Goal: Task Accomplishment & Management: Complete application form

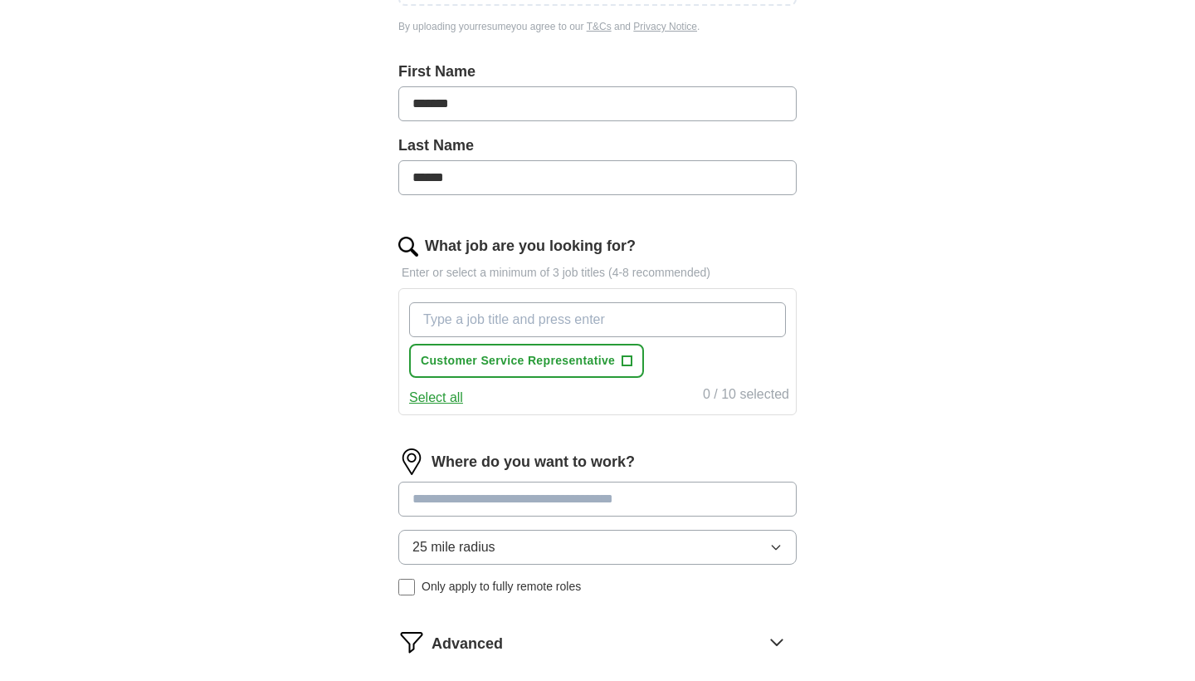
scroll to position [389, 0]
click at [775, 545] on icon "button" at bounding box center [775, 545] width 13 height 13
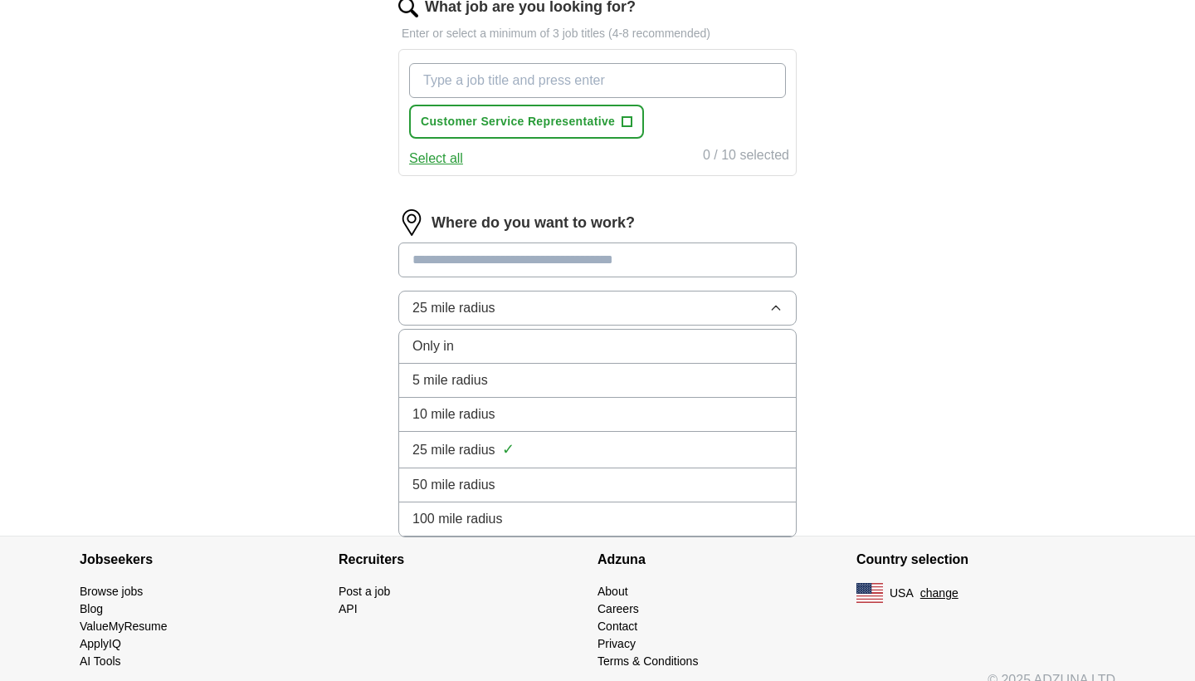
scroll to position [628, 0]
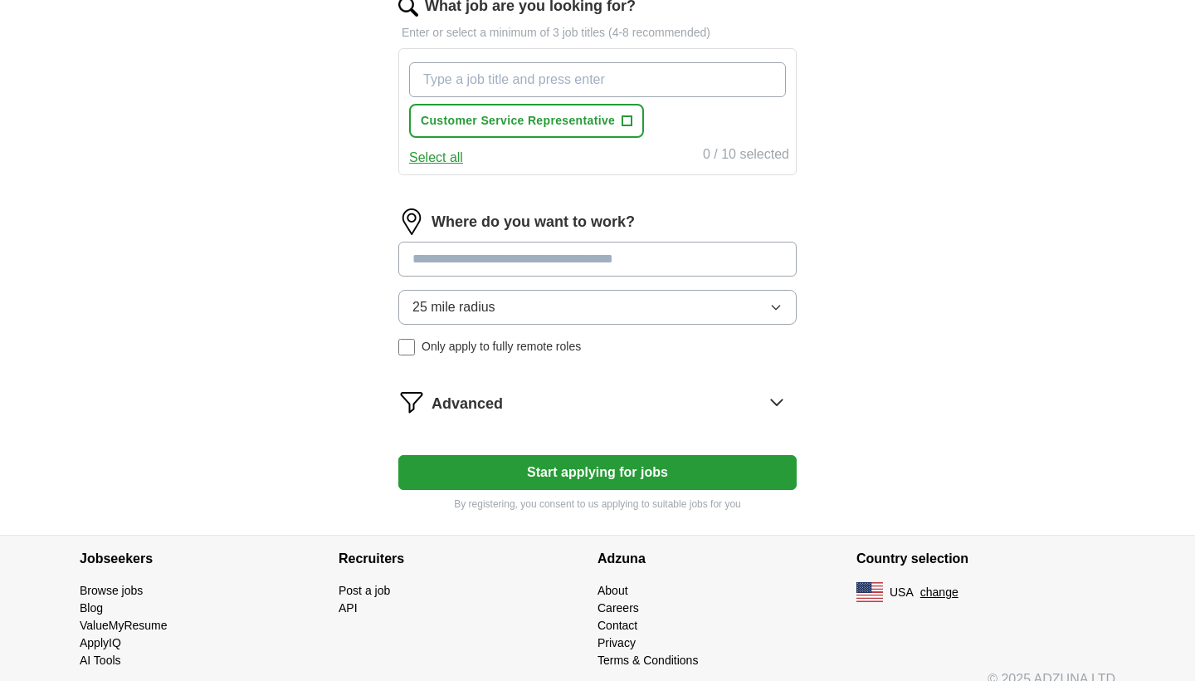
click at [622, 265] on input at bounding box center [597, 258] width 398 height 35
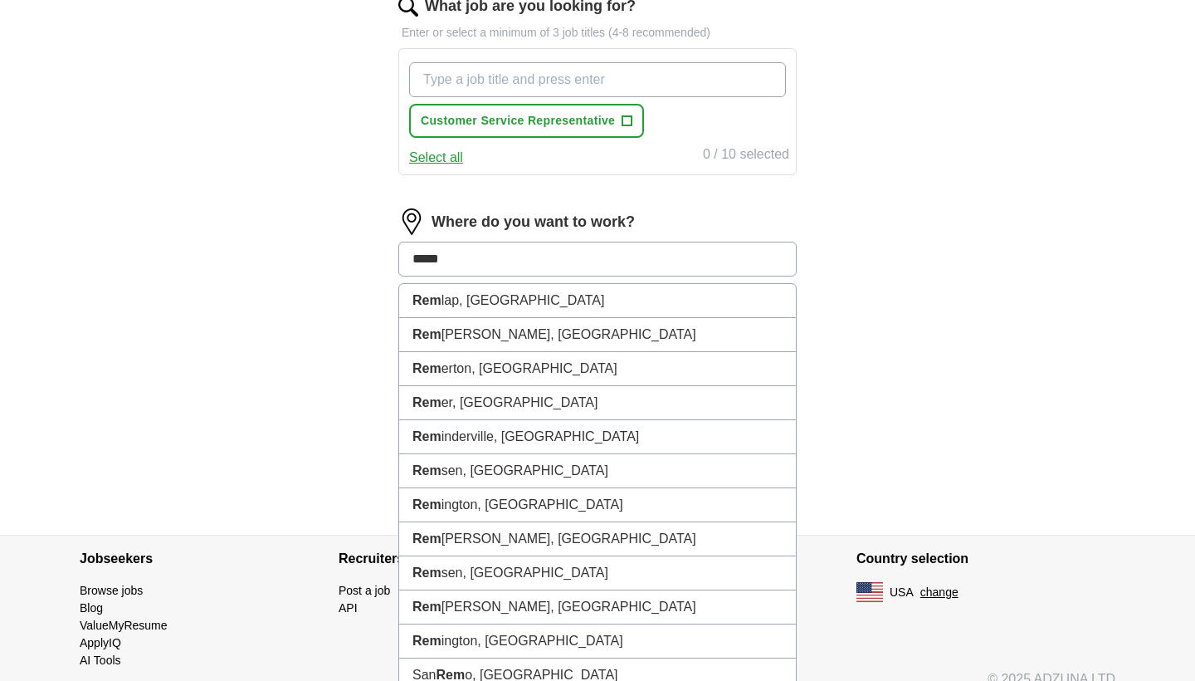
type input "******"
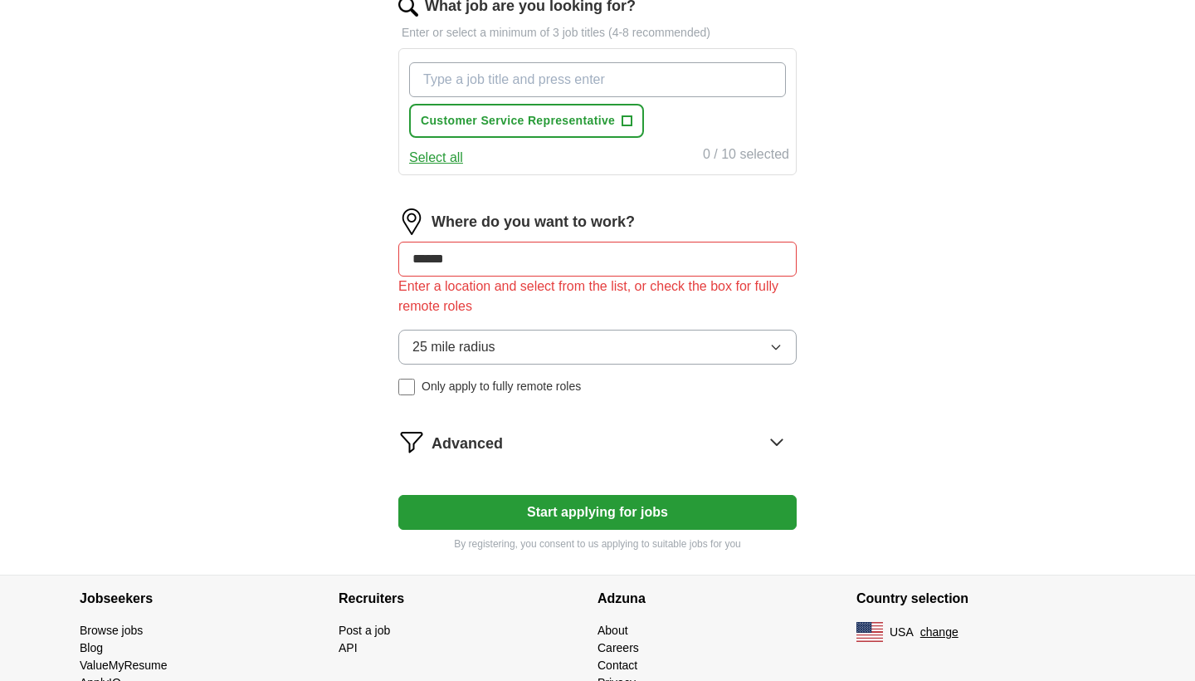
click at [407, 339] on div "25 mile radius Only apply to fully remote roles" at bounding box center [597, 362] width 398 height 66
drag, startPoint x: 479, startPoint y: 262, endPoint x: 344, endPoint y: 265, distance: 134.5
click at [351, 264] on div "Let ApplyIQ do the hard work of searching and applying for jobs. Just tell us w…" at bounding box center [597, 44] width 531 height 1059
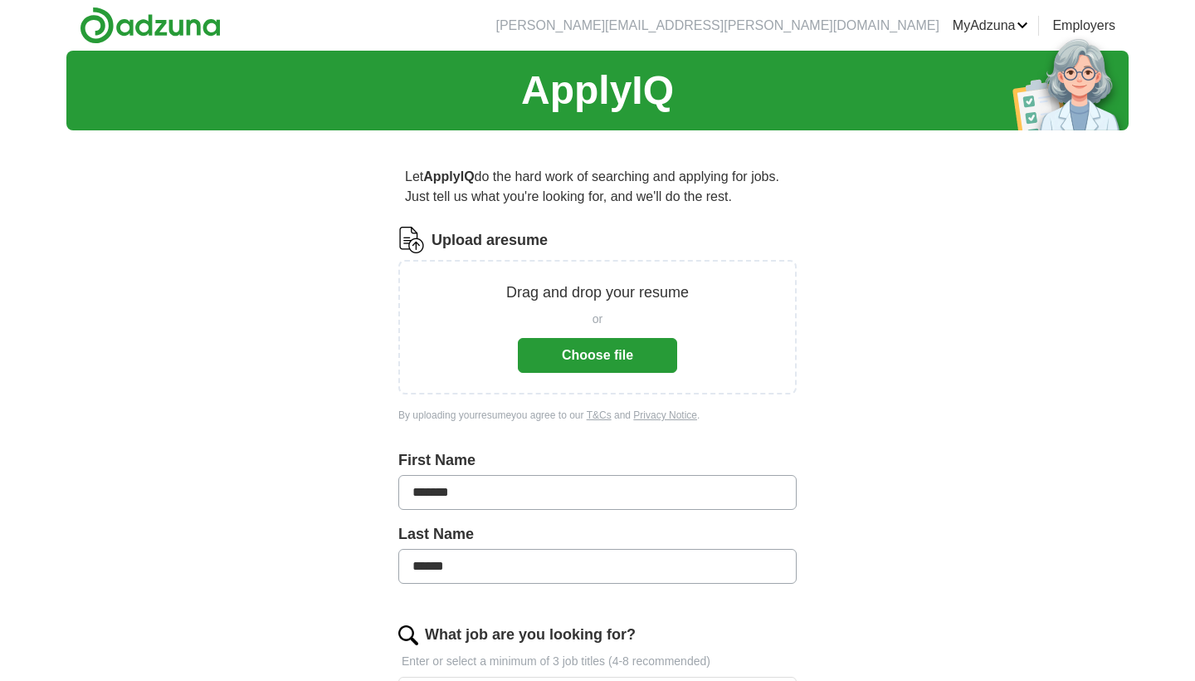
scroll to position [0, 0]
click at [598, 349] on button "Choose file" at bounding box center [597, 355] width 159 height 35
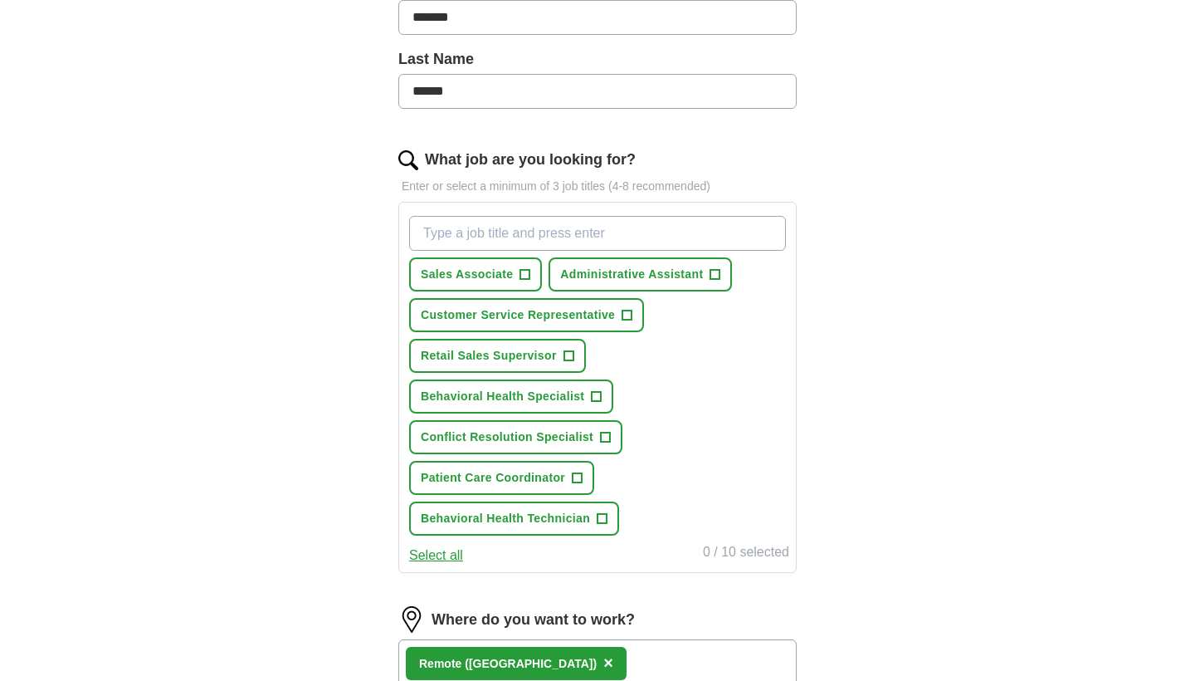
scroll to position [411, 0]
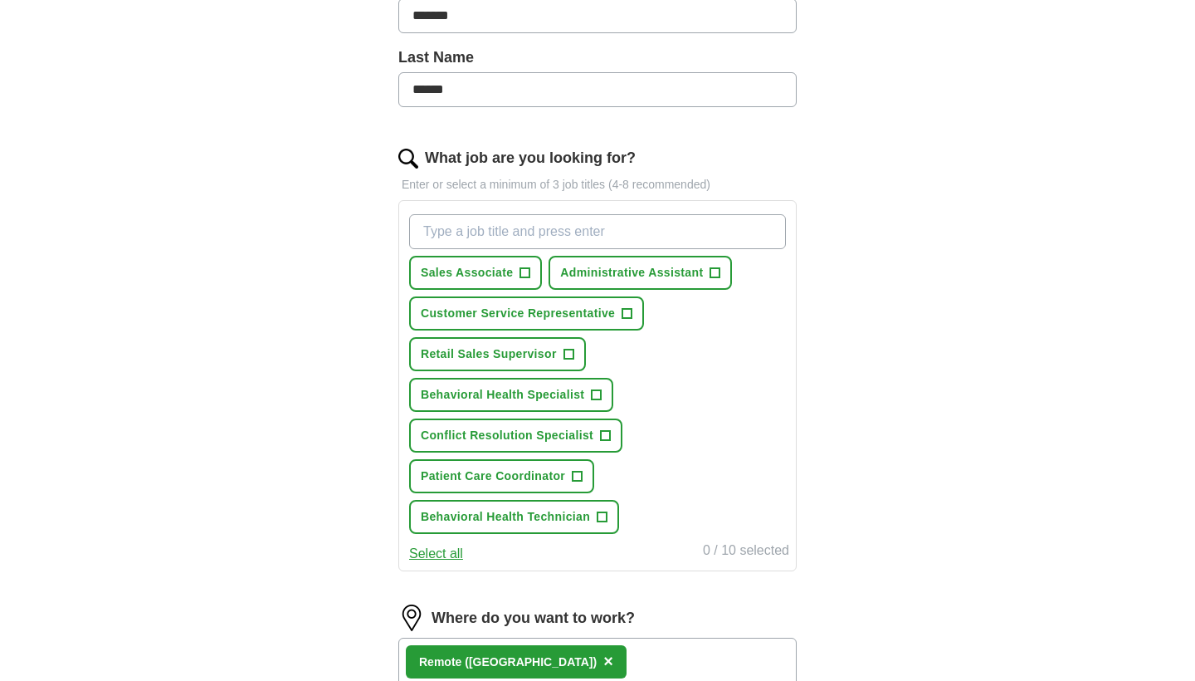
click at [627, 314] on span "+" at bounding box center [627, 313] width 10 height 13
click at [715, 271] on span "+" at bounding box center [715, 272] width 10 height 13
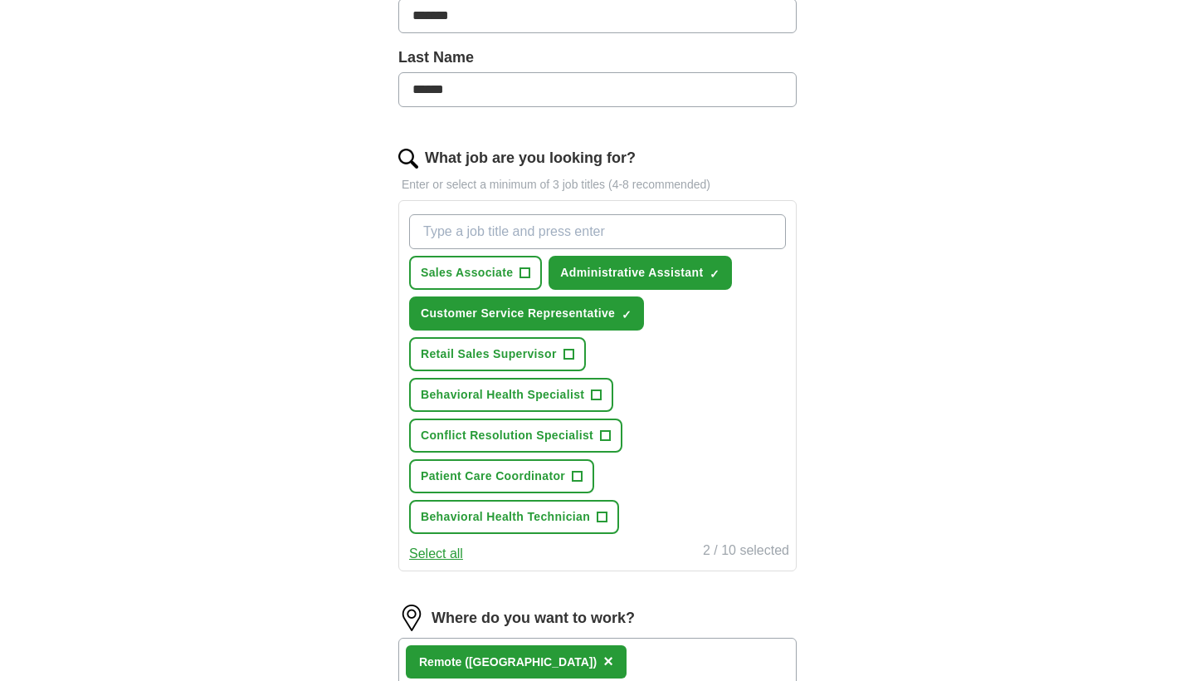
click at [578, 474] on span "+" at bounding box center [578, 476] width 10 height 13
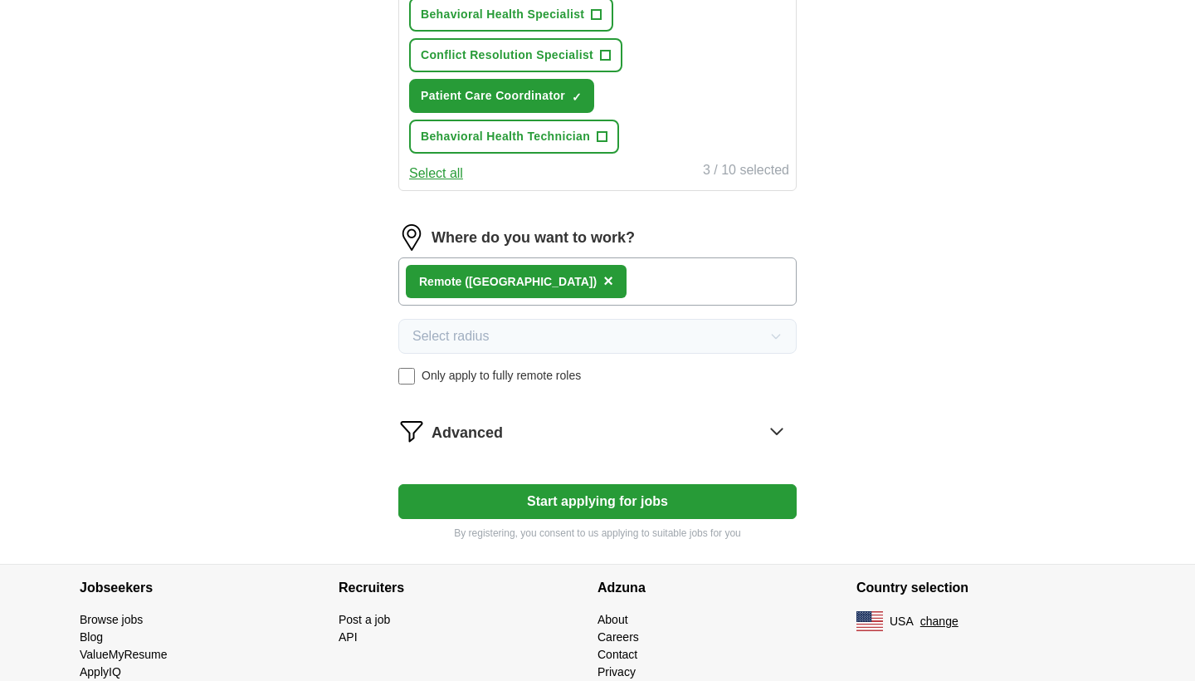
scroll to position [798, 0]
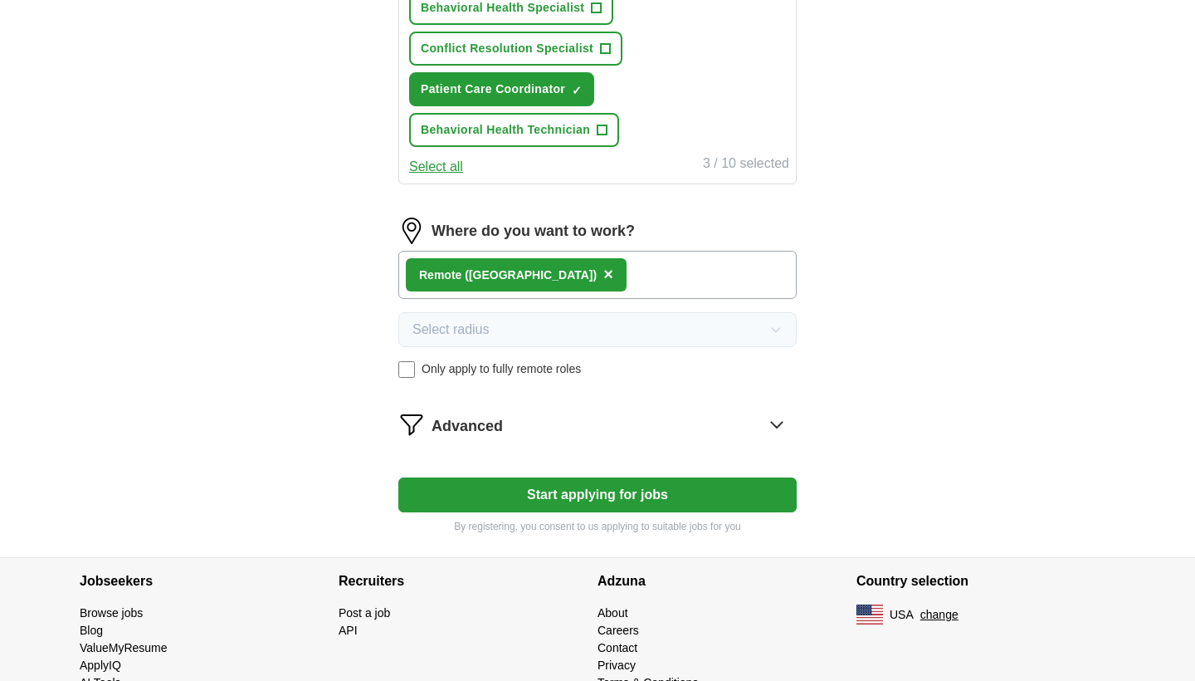
click at [656, 496] on button "Start applying for jobs" at bounding box center [597, 494] width 398 height 35
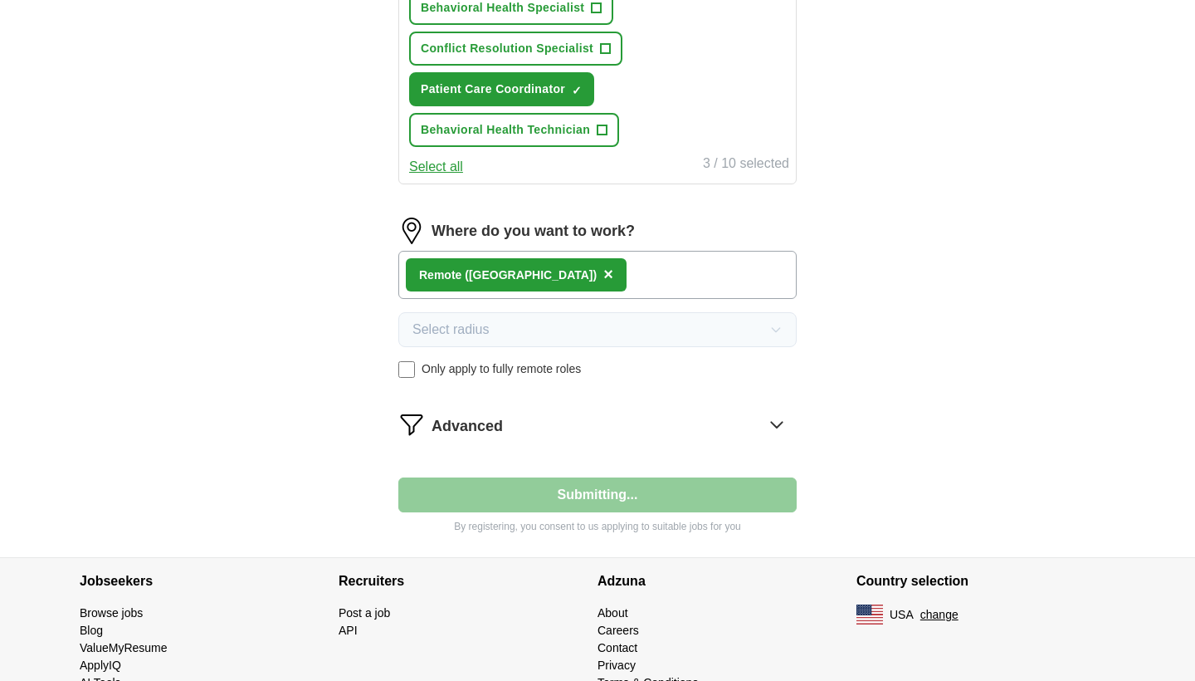
select select "**"
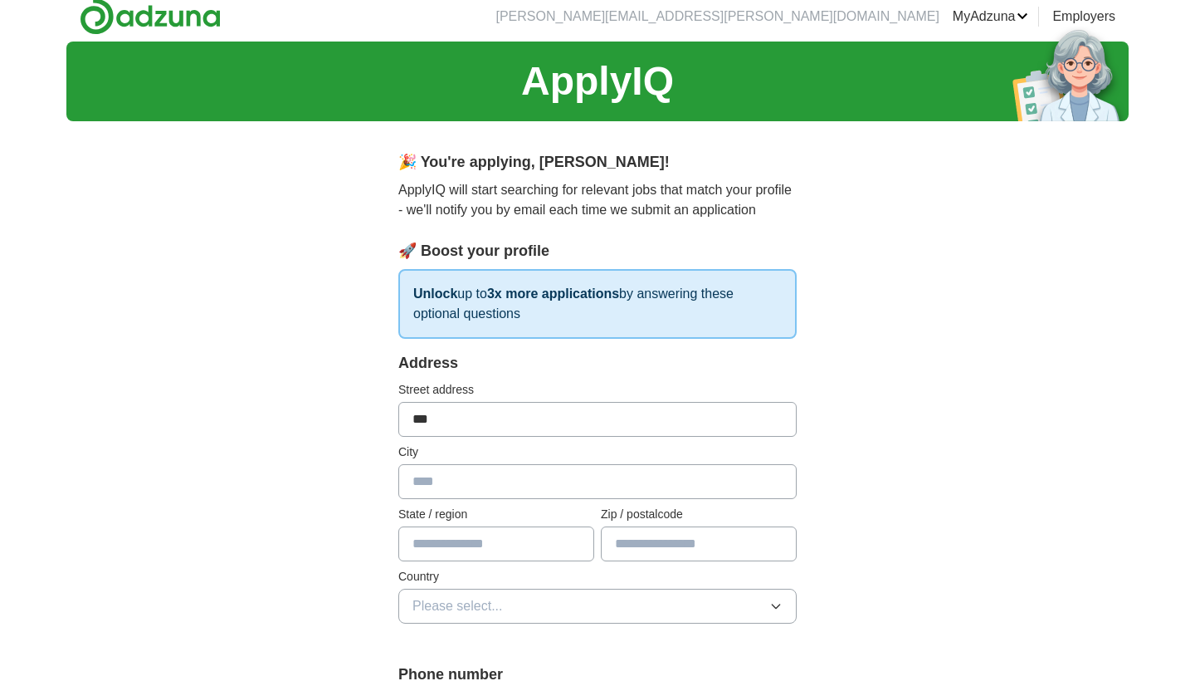
scroll to position [7, 0]
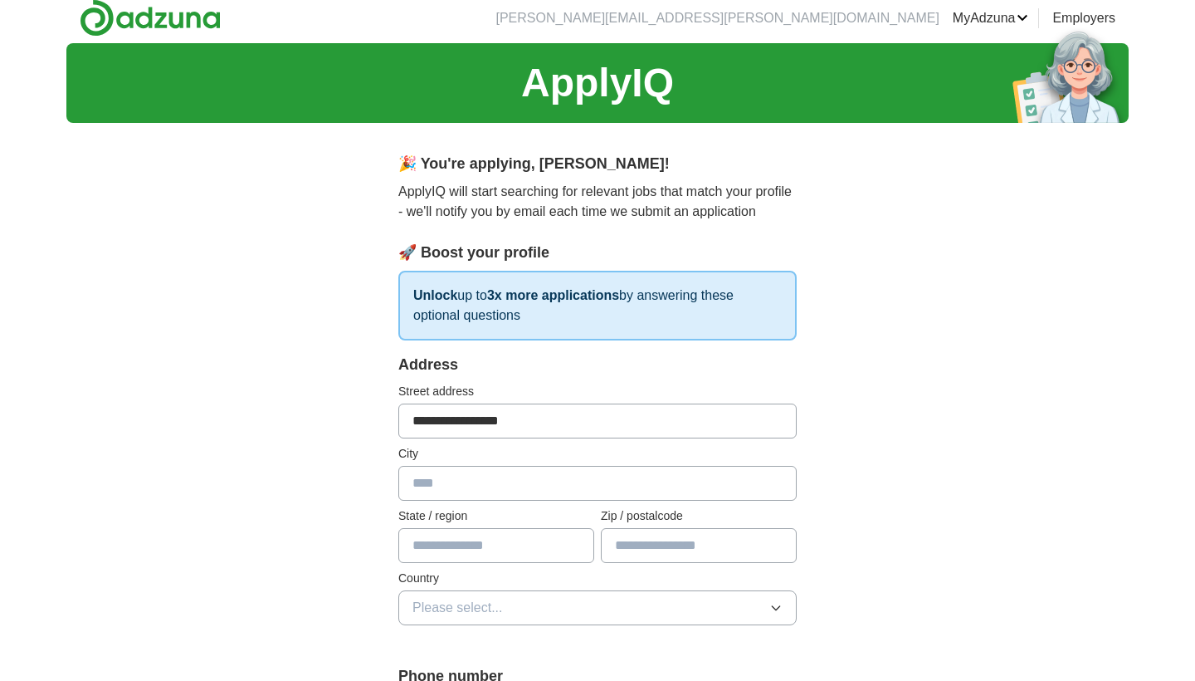
type input "**********"
type input "*****"
click at [702, 607] on button "Please select..." at bounding box center [597, 607] width 398 height 35
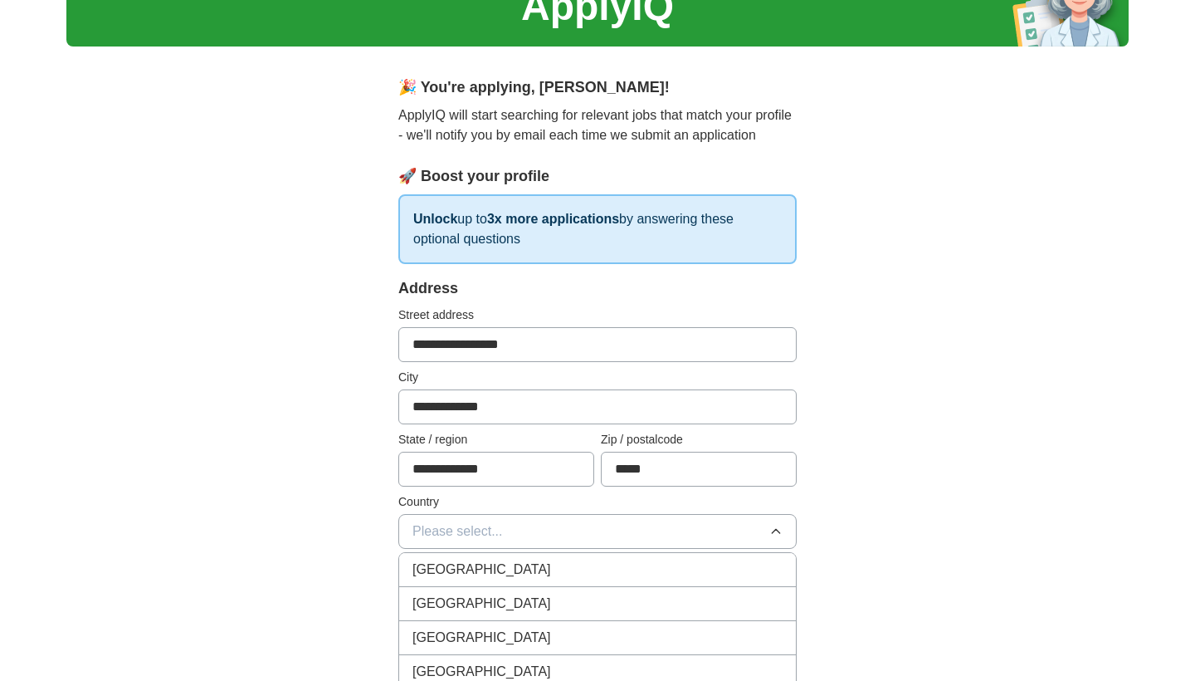
scroll to position [90, 0]
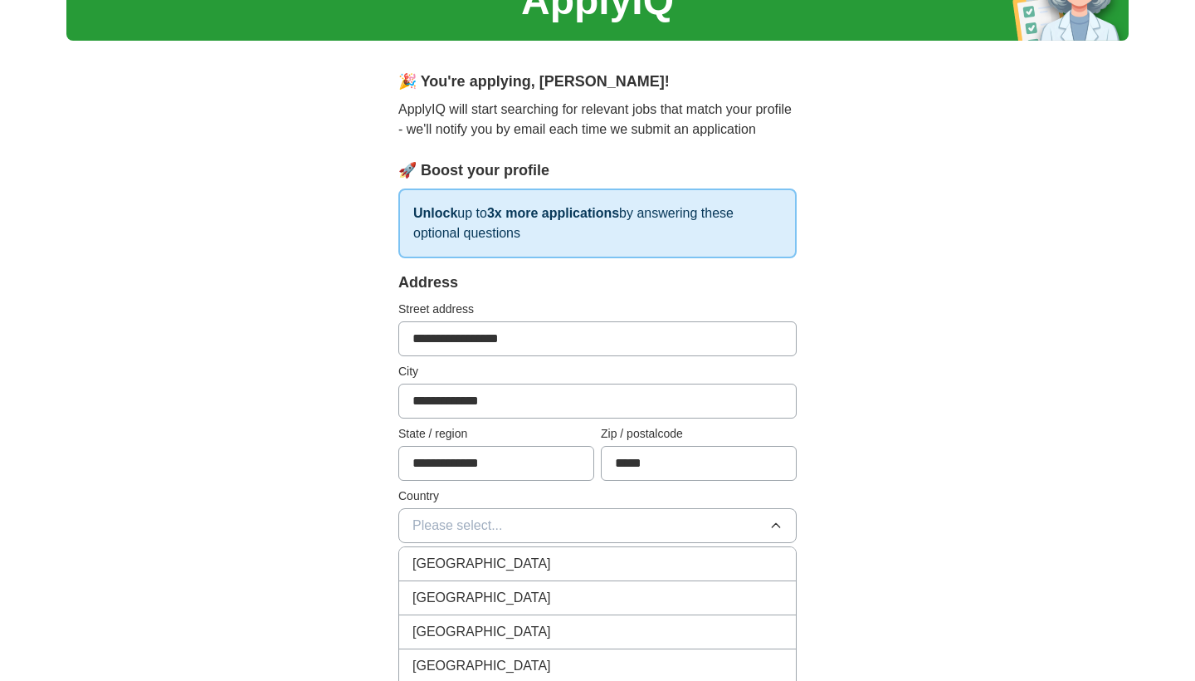
click at [578, 602] on div "[GEOGRAPHIC_DATA]" at bounding box center [597, 598] width 370 height 20
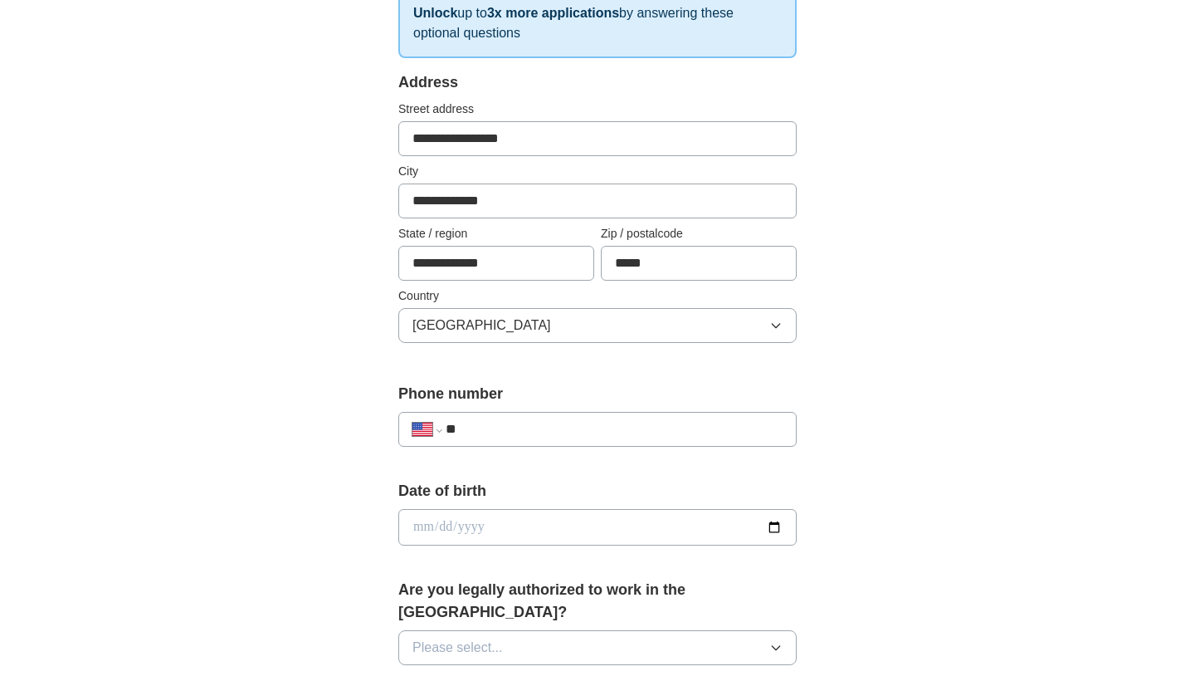
scroll to position [321, 0]
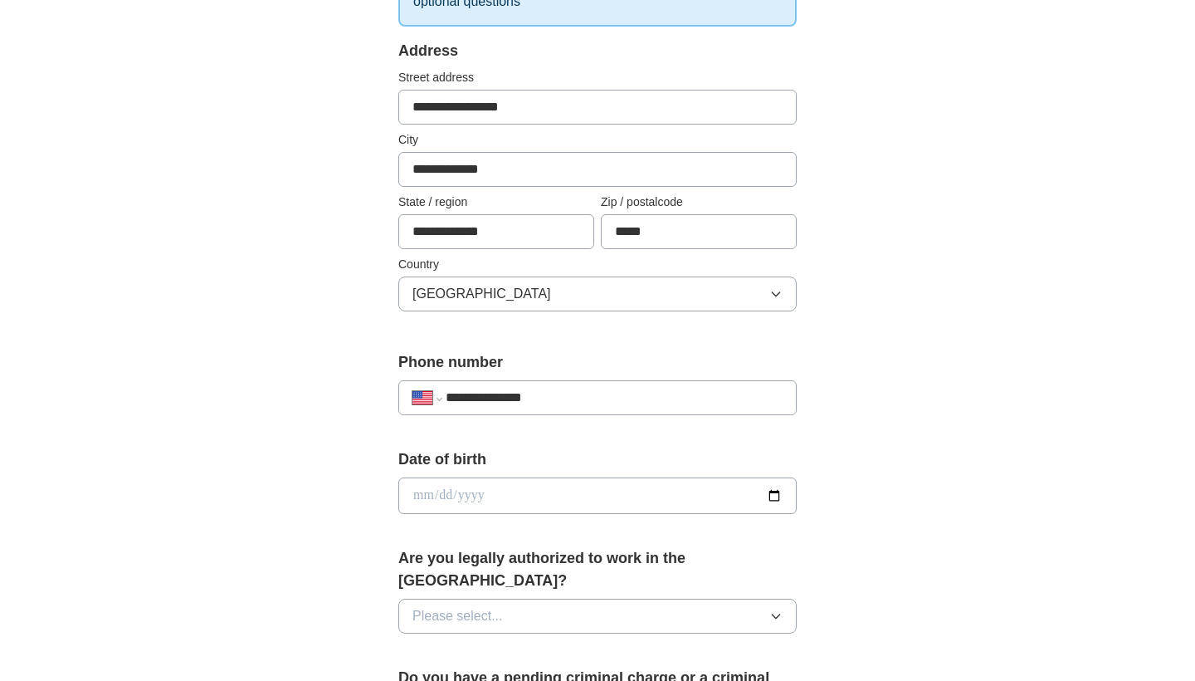
type input "**********"
click at [458, 495] on input "date" at bounding box center [597, 495] width 398 height 37
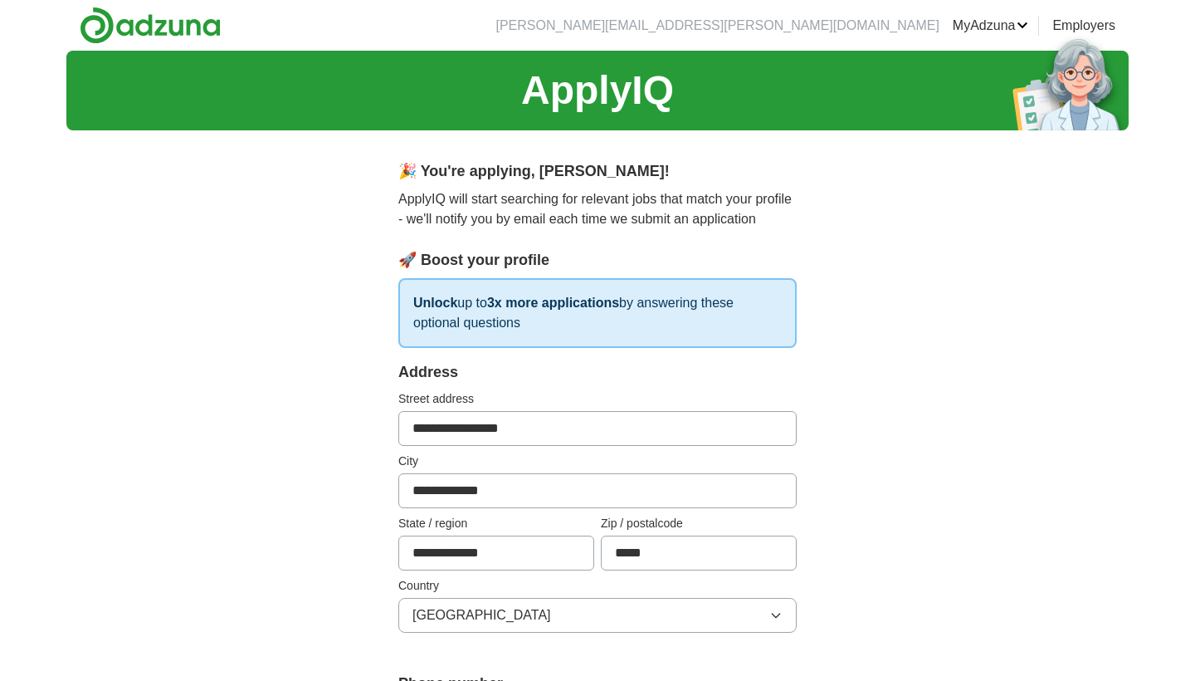
scroll to position [0, 0]
